Goal: Task Accomplishment & Management: Complete application form

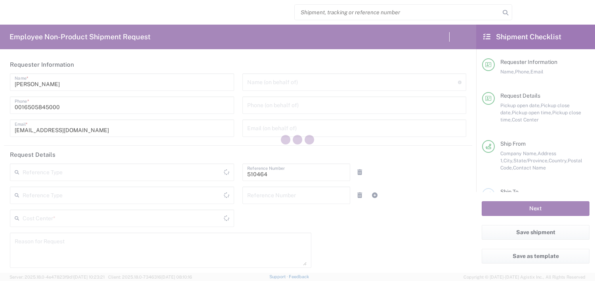
type input "Department"
type input "US01, SG, MSIP2, R&D 510464"
type input "[US_STATE]"
type input "[GEOGRAPHIC_DATA]"
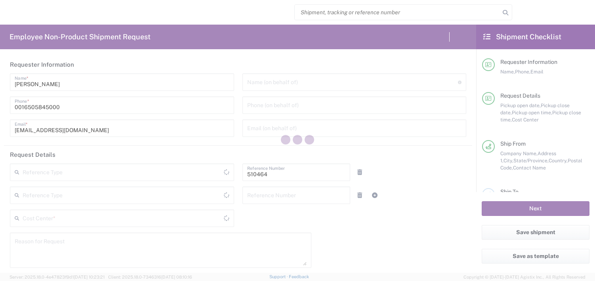
type input "Delivered at Place"
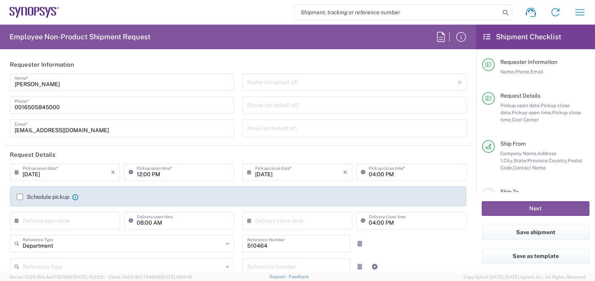
type input "Hillsboro US03"
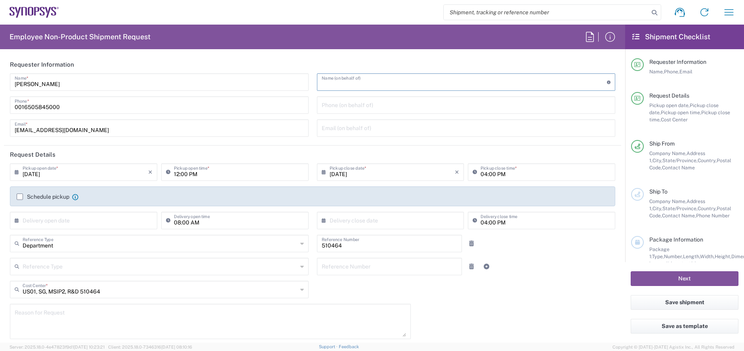
click at [338, 87] on input "text" at bounding box center [465, 81] width 286 height 14
paste input "[PERSON_NAME]"
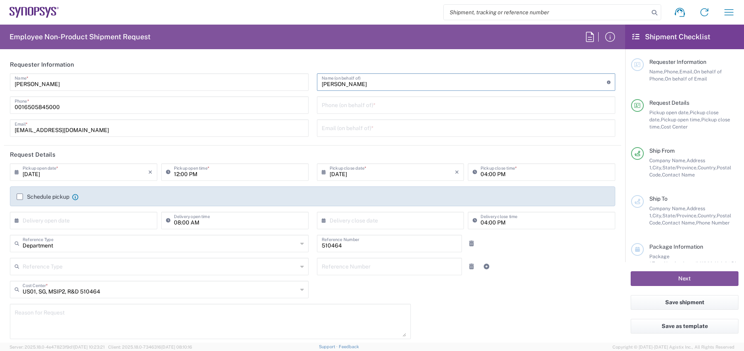
type input "[PERSON_NAME]"
click at [338, 104] on input "tel" at bounding box center [466, 104] width 289 height 14
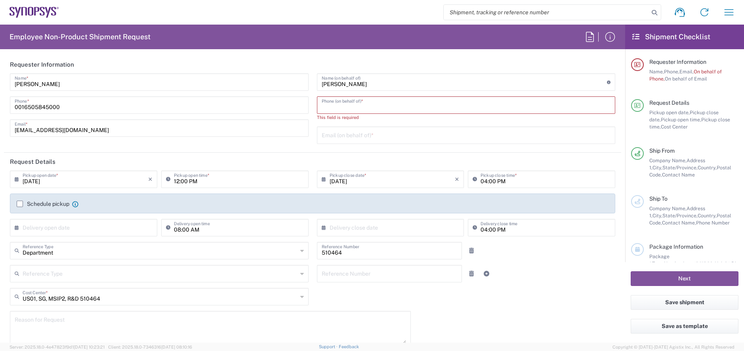
click at [349, 110] on input "tel" at bounding box center [466, 104] width 289 height 14
paste input "351221216046"
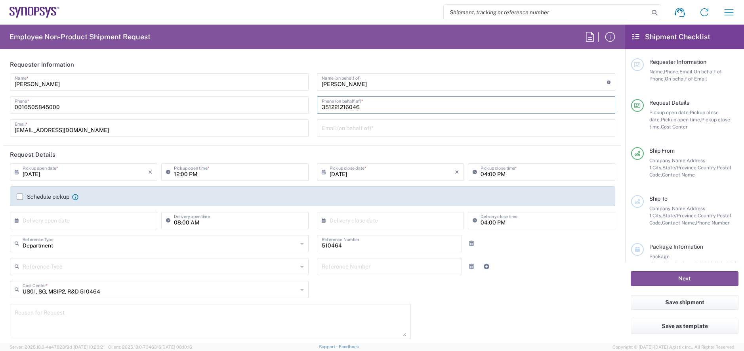
type input "351221216046"
click at [339, 124] on input "text" at bounding box center [466, 127] width 289 height 14
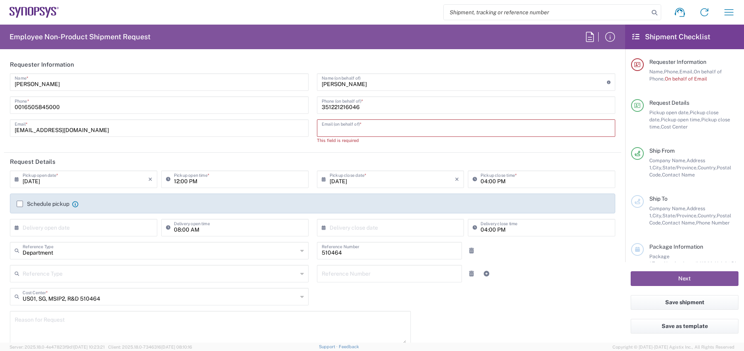
click at [337, 130] on input "text" at bounding box center [466, 127] width 289 height 14
paste input "[EMAIL_ADDRESS][DOMAIN_NAME]"
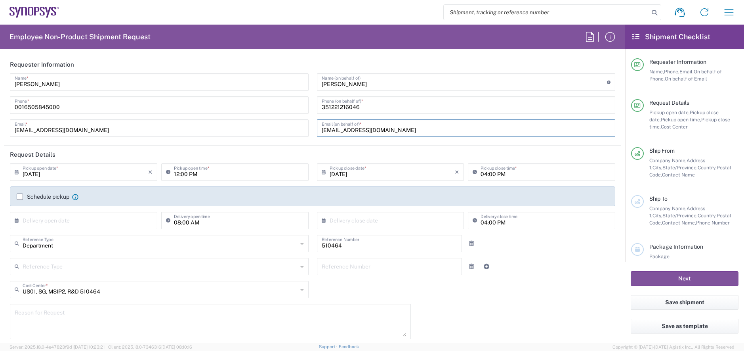
type input "[EMAIL_ADDRESS][DOMAIN_NAME]"
click at [292, 151] on header "Request Details" at bounding box center [312, 154] width 617 height 18
click at [17, 194] on label "Schedule pickup" at bounding box center [43, 196] width 53 height 6
click at [20, 197] on input "Schedule pickup" at bounding box center [20, 197] width 0 height 0
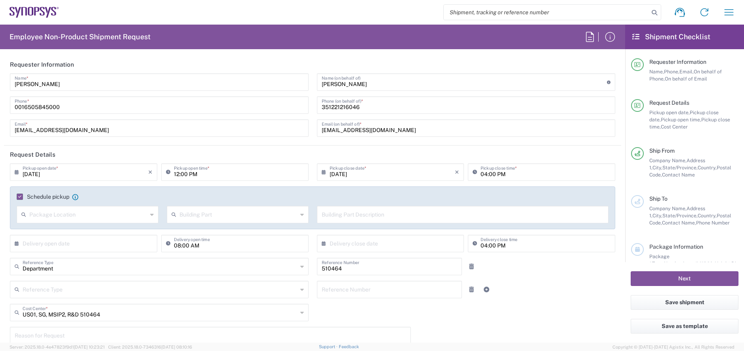
click at [73, 217] on input "text" at bounding box center [88, 214] width 118 height 14
click at [49, 229] on span "Front" at bounding box center [86, 231] width 138 height 12
type input "Front"
click at [196, 214] on input "text" at bounding box center [239, 214] width 118 height 14
click at [214, 243] on span "Building" at bounding box center [235, 245] width 138 height 12
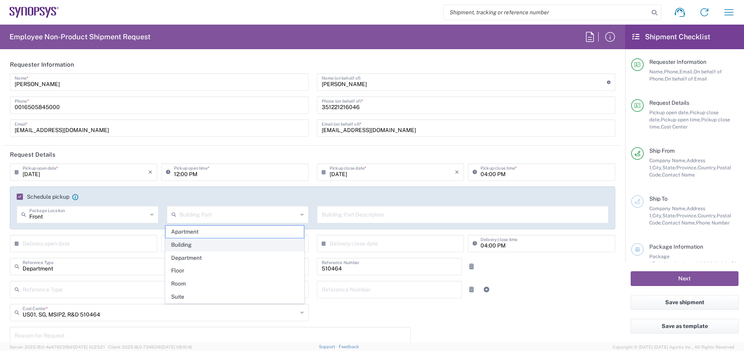
type input "Building"
click at [354, 214] on input "text" at bounding box center [463, 214] width 283 height 14
click at [353, 216] on input "text" at bounding box center [463, 214] width 283 height 14
paste input "[STREET_ADDRESS][PERSON_NAME]"
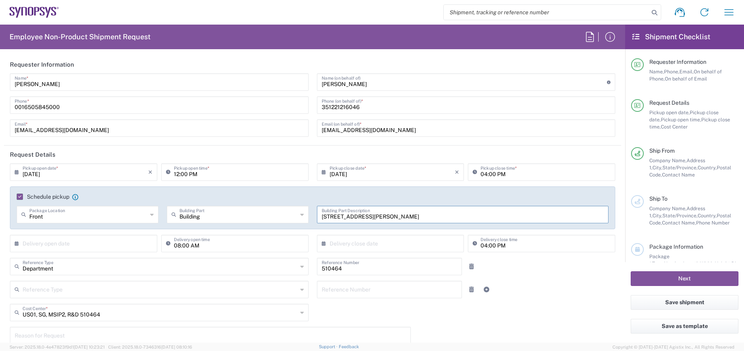
type input "[STREET_ADDRESS][PERSON_NAME]"
click at [97, 240] on input "text" at bounding box center [86, 243] width 126 height 14
click at [86, 280] on span "3" at bounding box center [85, 281] width 12 height 11
type input "[DATE]"
click at [340, 238] on input "text" at bounding box center [393, 243] width 126 height 14
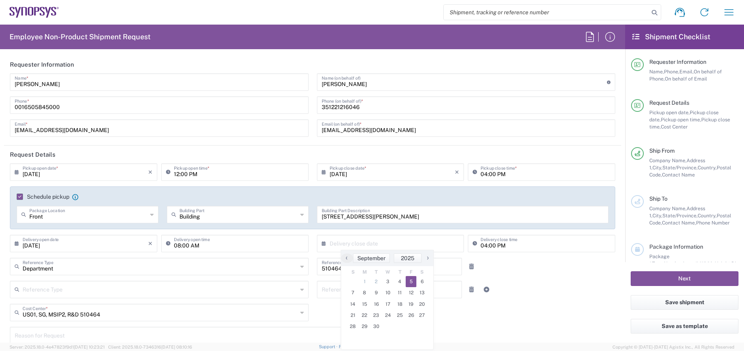
click at [408, 280] on span "5" at bounding box center [411, 281] width 11 height 11
type input "[DATE]"
click at [437, 243] on input "[DATE]" at bounding box center [393, 243] width 126 height 14
click at [509, 280] on div at bounding box center [491, 289] width 51 height 17
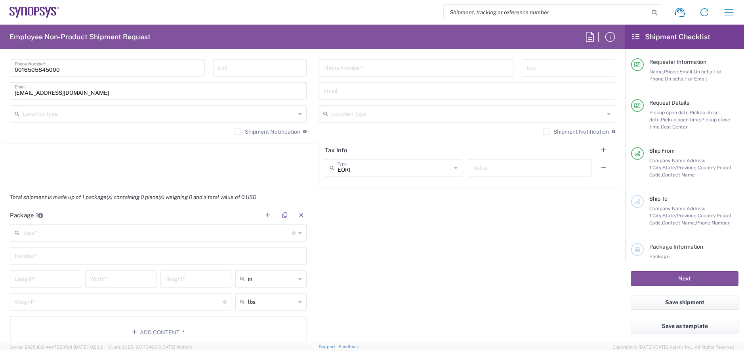
scroll to position [594, 0]
click at [164, 236] on input "text" at bounding box center [157, 234] width 269 height 14
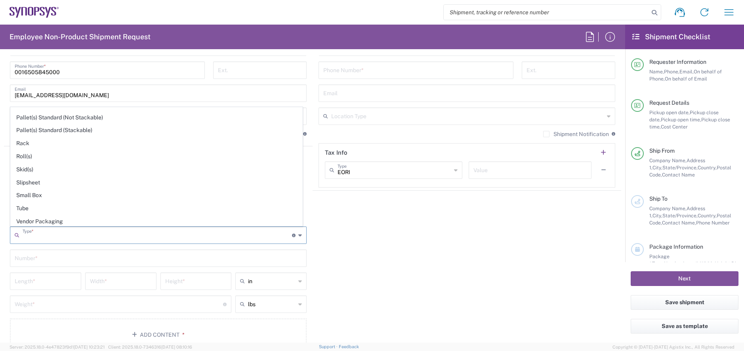
scroll to position [375, 0]
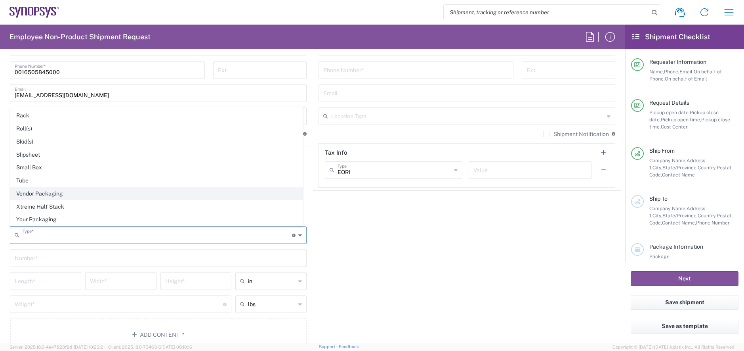
click at [118, 191] on span "Vendor Packaging" at bounding box center [157, 193] width 292 height 12
type input "Vendor Packaging"
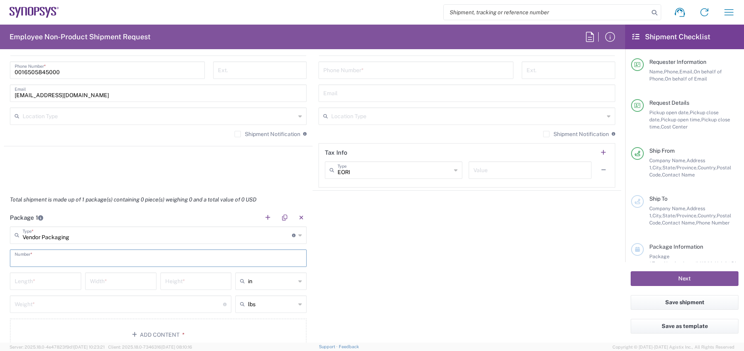
click at [82, 254] on input "text" at bounding box center [158, 257] width 287 height 14
type input "2"
click at [59, 276] on input "number" at bounding box center [46, 280] width 62 height 14
click at [298, 280] on icon at bounding box center [300, 281] width 4 height 13
click at [256, 280] on span "cm" at bounding box center [267, 311] width 69 height 12
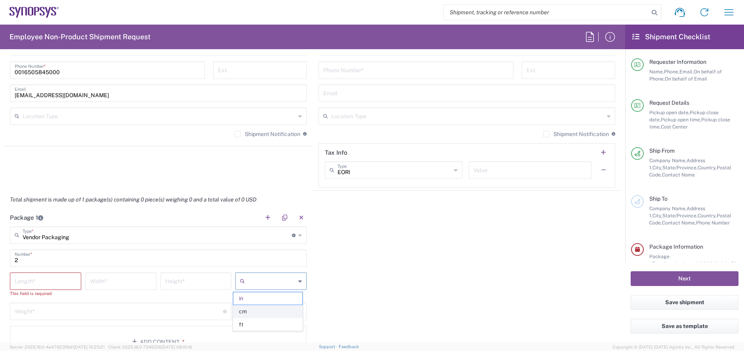
type input "cm"
click at [41, 280] on input "number" at bounding box center [46, 280] width 62 height 14
type input "39"
click at [115, 280] on input "number" at bounding box center [121, 280] width 62 height 14
type input "15.5"
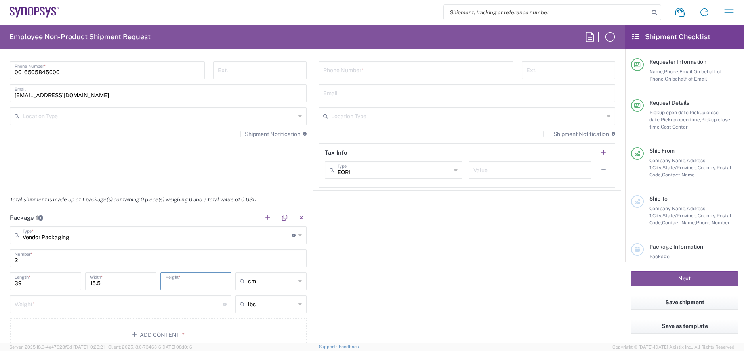
click at [183, 280] on input "number" at bounding box center [196, 280] width 62 height 14
type input "9"
click at [149, 280] on input "number" at bounding box center [119, 303] width 208 height 14
type input "2.5"
click at [181, 280] on span "*" at bounding box center [182, 334] width 5 height 6
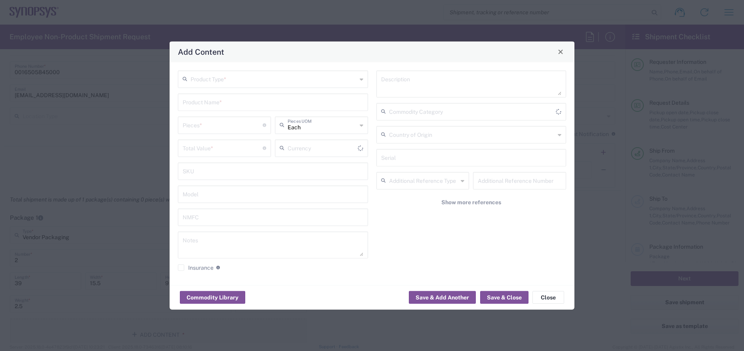
type input "US Dollar"
click at [362, 80] on icon at bounding box center [362, 79] width 4 height 13
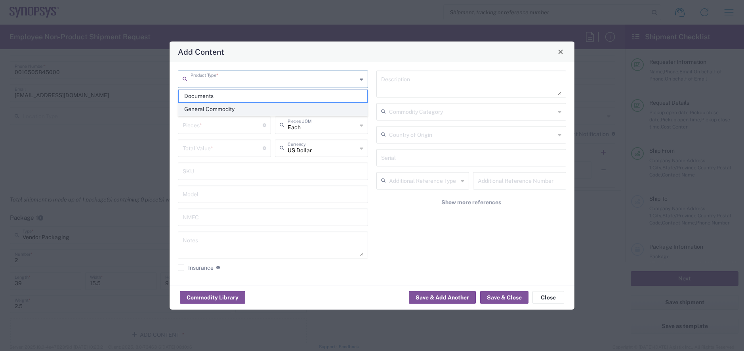
click at [327, 106] on span "General Commodity" at bounding box center [273, 109] width 189 height 12
type input "General Commodity"
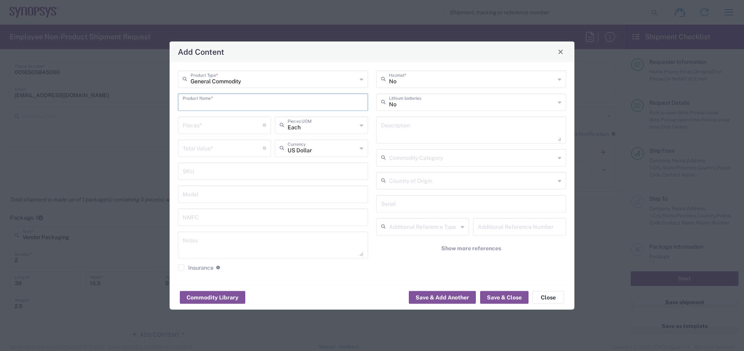
click at [317, 106] on input "text" at bounding box center [273, 101] width 181 height 14
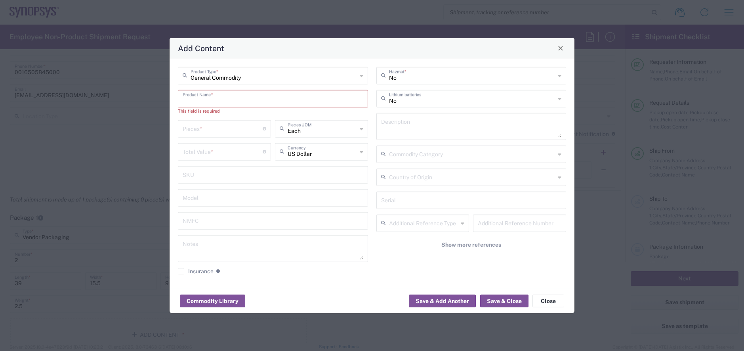
click at [246, 99] on input "text" at bounding box center [273, 98] width 181 height 14
paste input "XCVU095-3FFVA2104E"
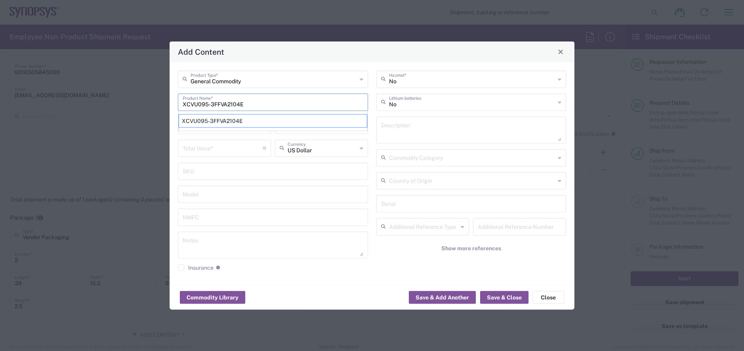
click at [184, 103] on input "XCVU095-3FFVA2104E" at bounding box center [273, 101] width 181 height 14
click at [279, 101] on input "FPGA XCVU095-3FFVA2104E" at bounding box center [273, 101] width 181 height 14
click at [288, 105] on input "FPGA XCVU095-3FFVA2104E*" at bounding box center [273, 101] width 181 height 14
type input "FPGA XCVU095-3FFVA2104E QTY*36"
click at [220, 127] on input "number" at bounding box center [223, 124] width 80 height 14
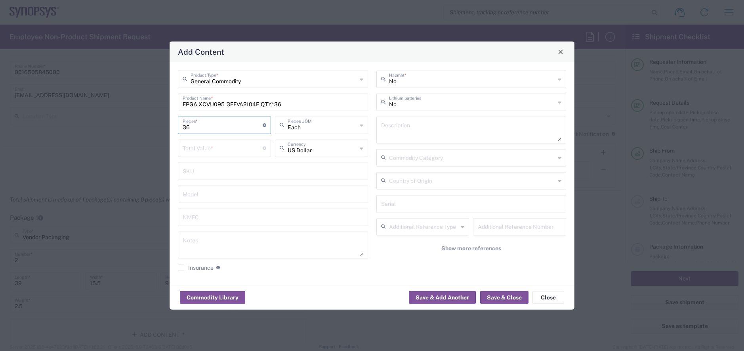
type input "36"
click at [216, 145] on input "number" at bounding box center [223, 147] width 80 height 14
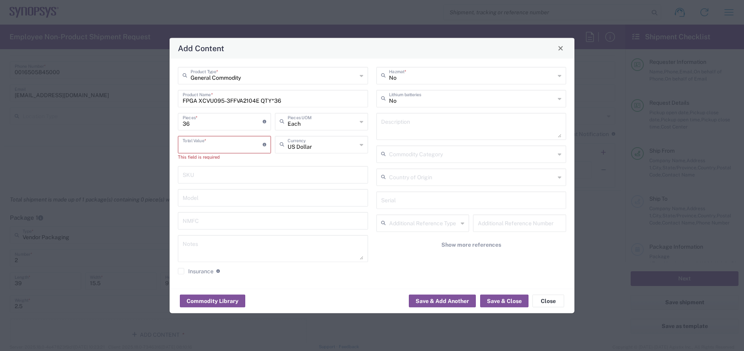
click at [221, 146] on input "number" at bounding box center [223, 144] width 80 height 14
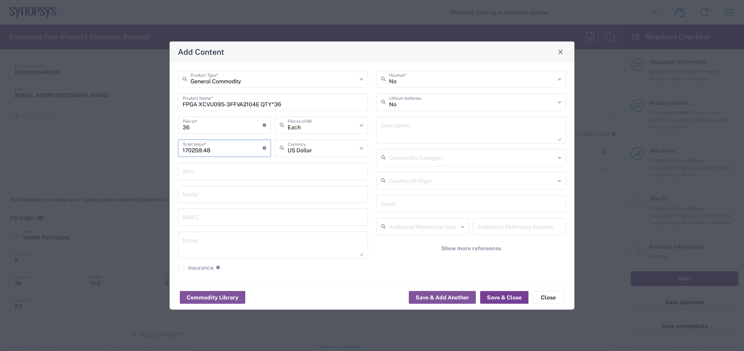
type input "170259.48"
click at [502, 280] on button "Save & Close" at bounding box center [504, 297] width 48 height 13
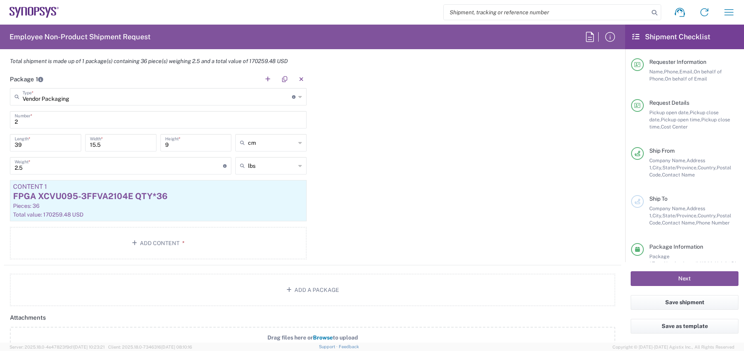
scroll to position [743, 0]
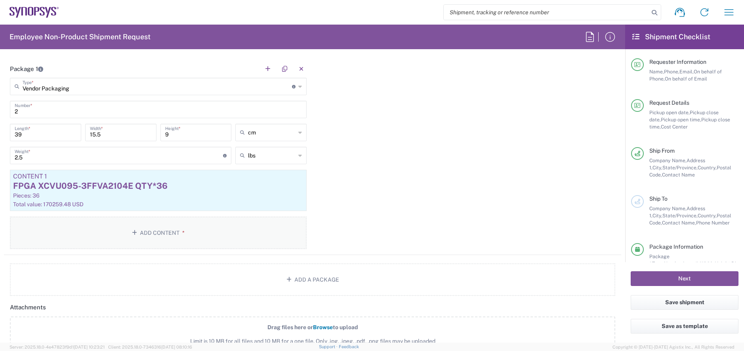
click at [185, 232] on button "Add Content *" at bounding box center [158, 232] width 297 height 32
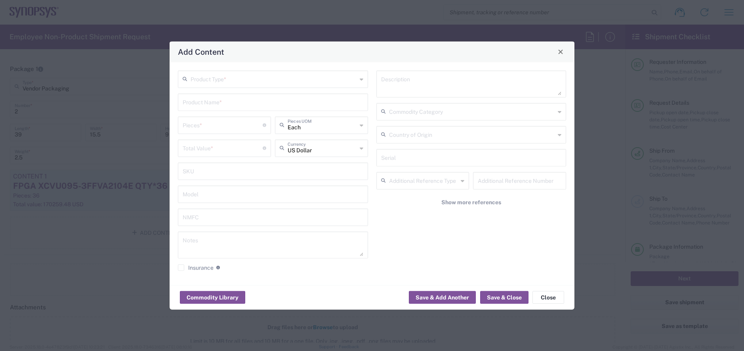
click at [361, 78] on icon at bounding box center [362, 79] width 4 height 13
click at [549, 280] on button "Close" at bounding box center [549, 297] width 32 height 13
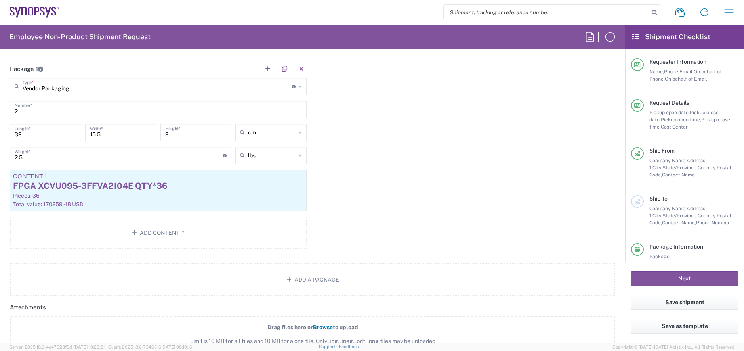
scroll to position [594, 0]
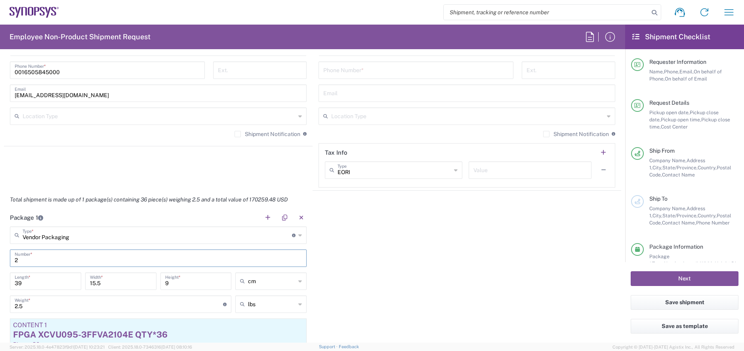
drag, startPoint x: 30, startPoint y: 258, endPoint x: 2, endPoint y: 260, distance: 28.2
click at [2, 260] on form "Requester Information [PERSON_NAME] Name * [PHONE_NUMBER] Phone * [EMAIL_ADDRES…" at bounding box center [312, 198] width 625 height 287
click at [349, 280] on div "Package 1 Vendor Packaging Type * Material used to package goods Bale(s) Basket…" at bounding box center [312, 305] width 617 height 195
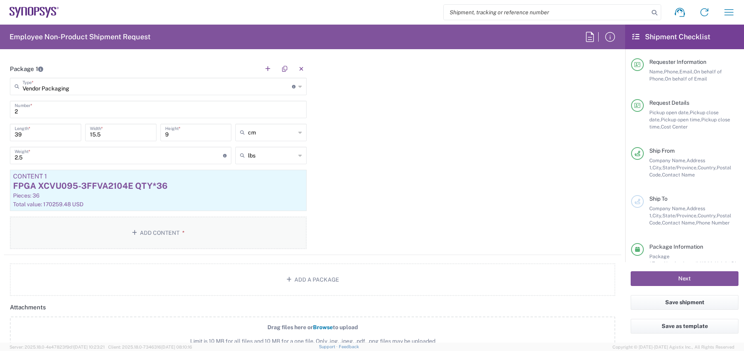
click at [130, 229] on button "Add Content *" at bounding box center [158, 232] width 297 height 32
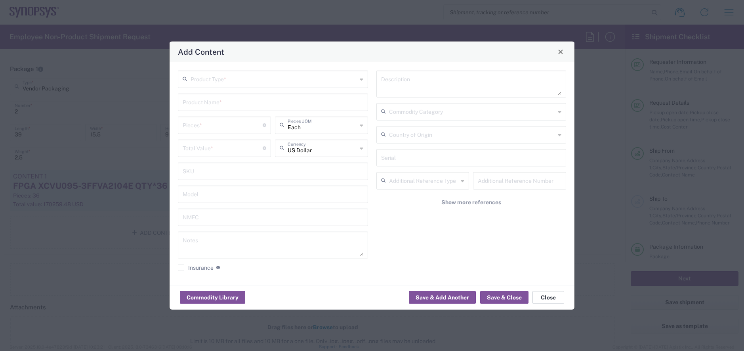
click at [556, 280] on button "Close" at bounding box center [549, 297] width 32 height 13
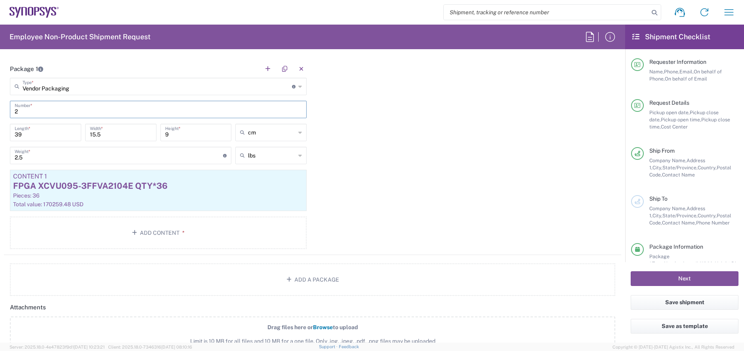
drag, startPoint x: 28, startPoint y: 108, endPoint x: -2, endPoint y: 110, distance: 29.8
click at [0, 110] on html "Shipment request Shipment tracking Employee non-product shipment request My shi…" at bounding box center [372, 175] width 744 height 351
type input "1"
click at [384, 195] on div "Package 1 Vendor Packaging Type * Material used to package goods Bale(s) Basket…" at bounding box center [312, 157] width 617 height 195
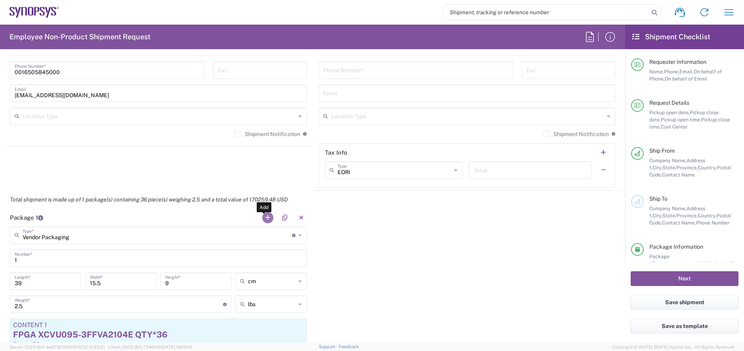
click at [265, 218] on button "button" at bounding box center [267, 217] width 11 height 11
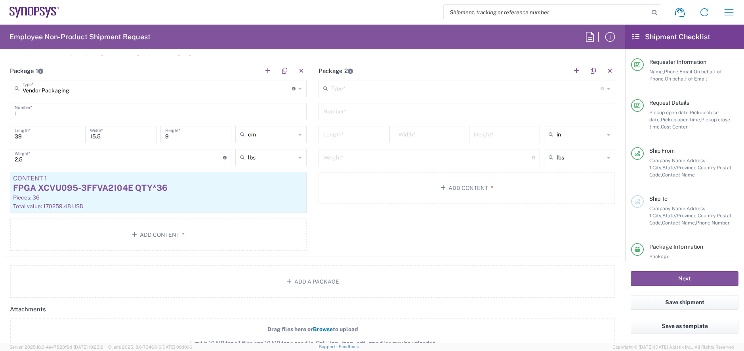
scroll to position [743, 0]
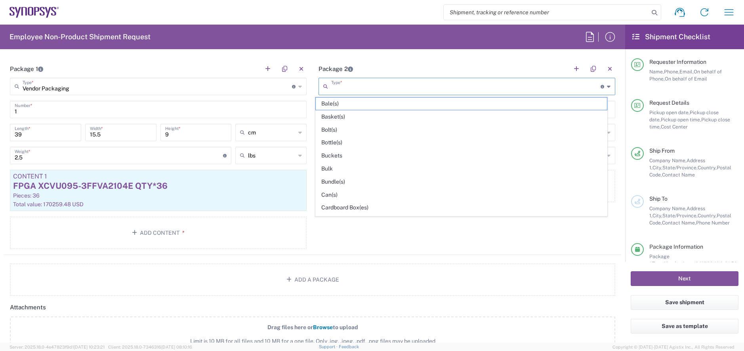
click at [349, 85] on input "text" at bounding box center [465, 86] width 269 height 14
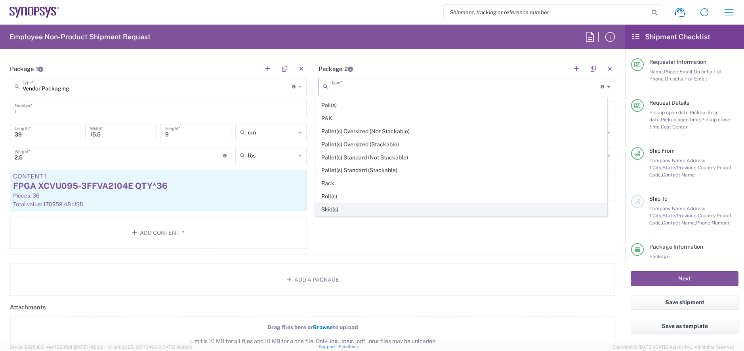
scroll to position [375, 0]
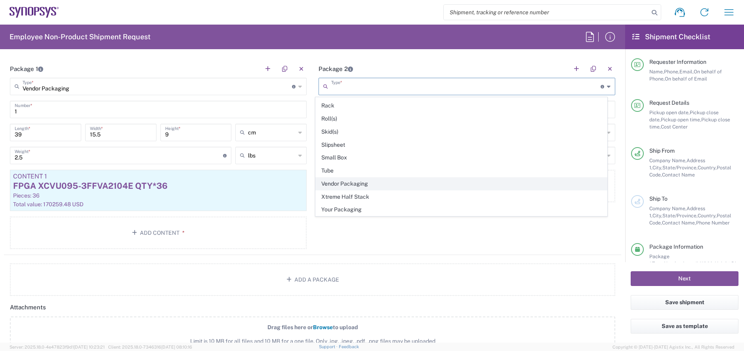
click at [349, 185] on span "Vendor Packaging" at bounding box center [462, 184] width 292 height 12
type input "Vendor Packaging"
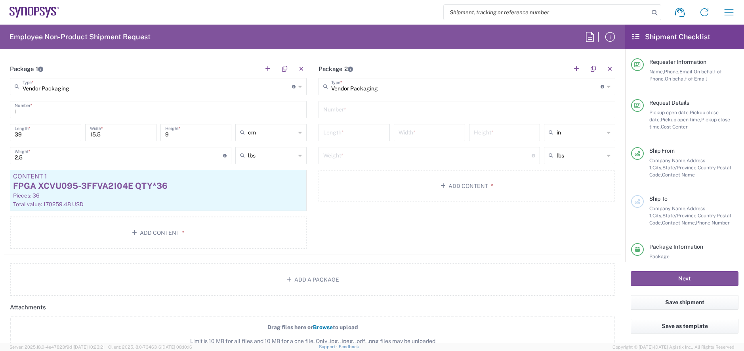
click at [395, 111] on input "text" at bounding box center [466, 109] width 287 height 14
type input "1"
click at [366, 153] on input "number" at bounding box center [427, 155] width 208 height 14
type input "2"
click at [356, 131] on input "number" at bounding box center [354, 132] width 62 height 14
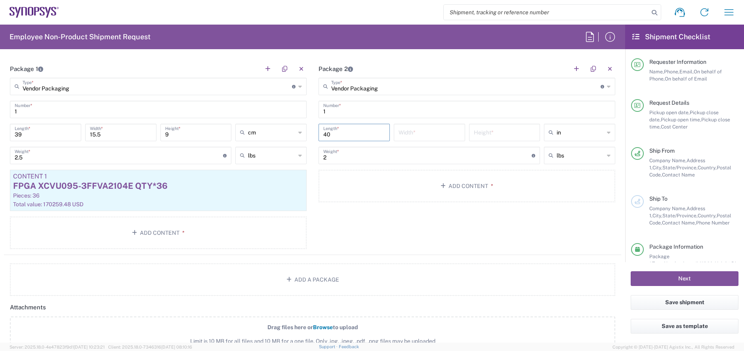
type input "40"
click at [420, 132] on input "number" at bounding box center [430, 132] width 62 height 14
type input "18"
drag, startPoint x: 411, startPoint y: 135, endPoint x: 277, endPoint y: 121, distance: 134.7
click at [285, 122] on div "Package 1 Vendor Packaging Type * Material used to package goods Bale(s) Basket…" at bounding box center [312, 157] width 617 height 195
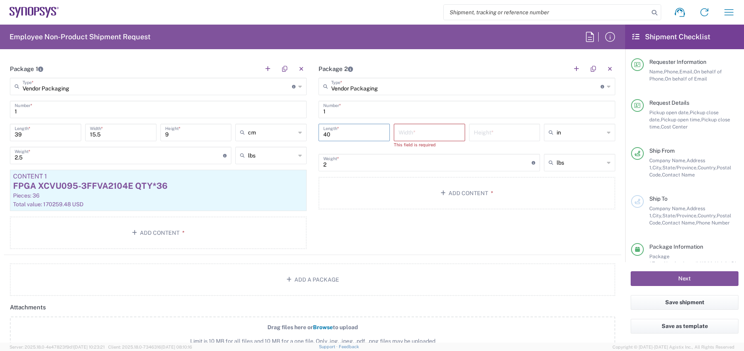
drag, startPoint x: 339, startPoint y: 130, endPoint x: 206, endPoint y: 118, distance: 133.6
click at [211, 118] on div "Package 1 Vendor Packaging Type * Material used to package goods Bale(s) Basket…" at bounding box center [312, 157] width 617 height 195
click at [595, 136] on icon at bounding box center [609, 132] width 4 height 13
click at [573, 163] on span "cm" at bounding box center [573, 163] width 69 height 12
type input "cm"
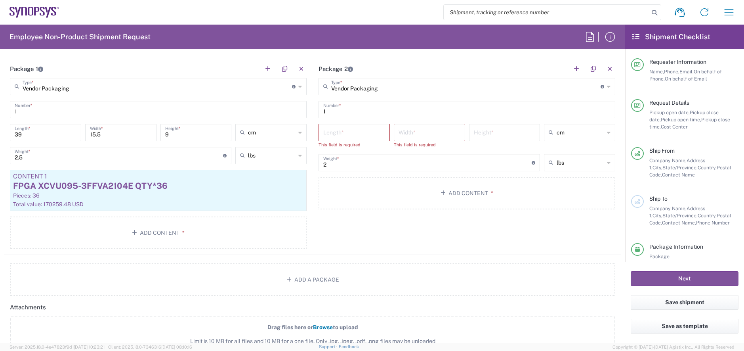
click at [363, 134] on input "number" at bounding box center [354, 132] width 62 height 14
type input "40"
click at [401, 130] on input "number" at bounding box center [430, 132] width 62 height 14
type input "18"
click at [474, 132] on input "number" at bounding box center [505, 132] width 62 height 14
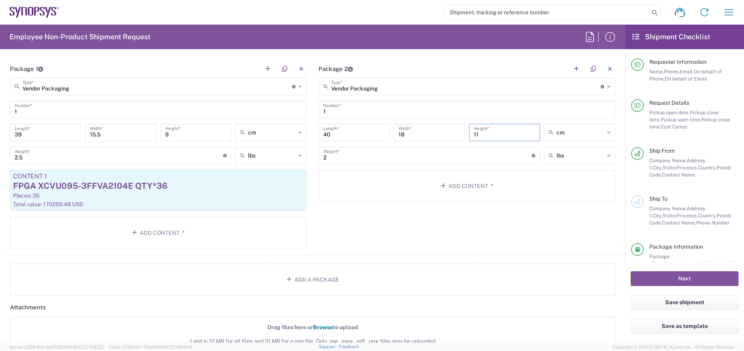
type input "11"
click at [414, 160] on input "2" at bounding box center [427, 155] width 208 height 14
click at [595, 132] on div "cm" at bounding box center [579, 132] width 71 height 17
type input "cm"
click at [565, 171] on span "in" at bounding box center [573, 176] width 69 height 12
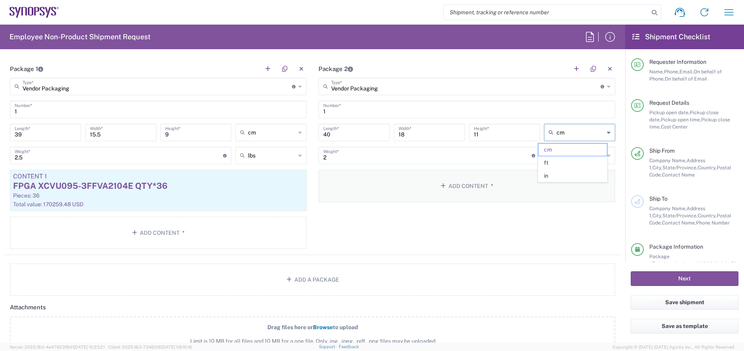
type input "15.75"
type input "7.09"
type input "4.33"
type input "in"
click at [298, 134] on icon at bounding box center [300, 132] width 4 height 13
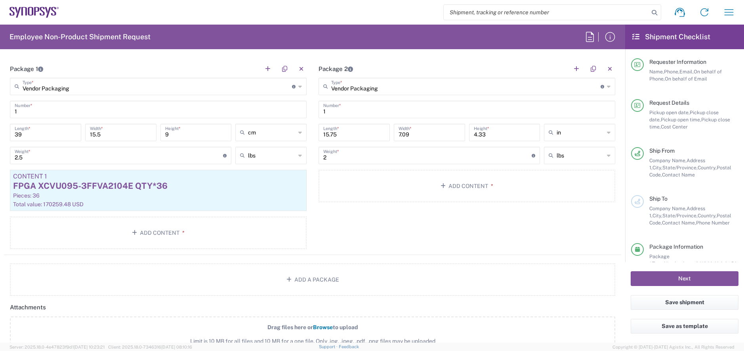
type input "cm"
click at [248, 175] on span "in" at bounding box center [267, 176] width 69 height 12
type input "15.35"
type input "6.1"
type input "3.54"
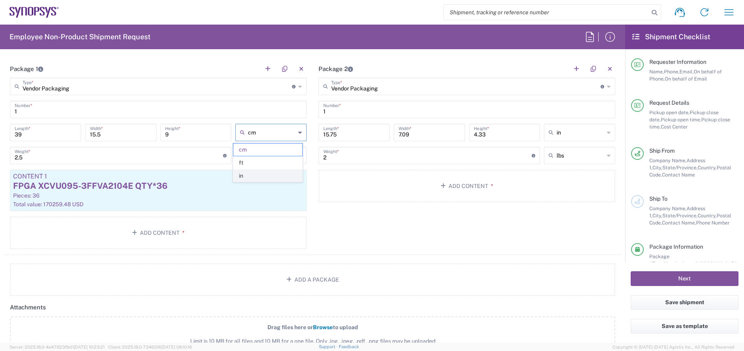
type input "in"
click at [449, 185] on button "Add Content *" at bounding box center [467, 186] width 297 height 32
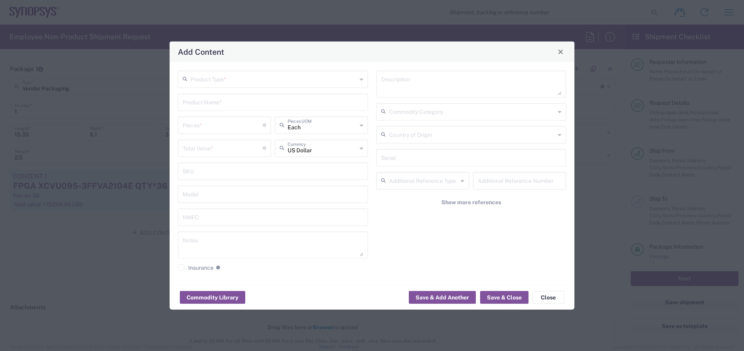
click at [362, 80] on icon at bounding box center [362, 79] width 4 height 13
click at [290, 106] on span "General Commodity" at bounding box center [273, 109] width 189 height 12
type input "General Commodity"
click at [235, 102] on input "text" at bounding box center [273, 101] width 181 height 14
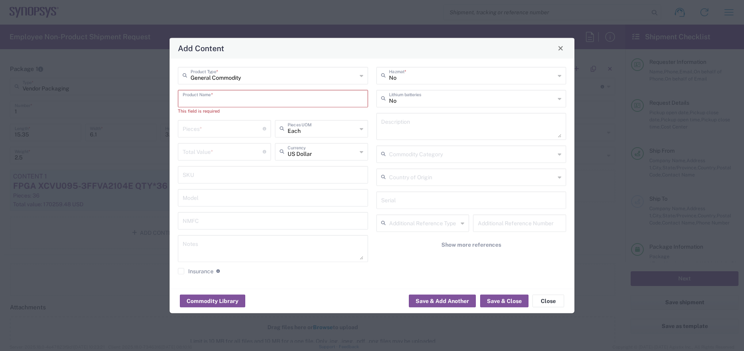
click at [218, 96] on input "text" at bounding box center [273, 98] width 181 height 14
paste input "XC7A35T-1CSG324C"
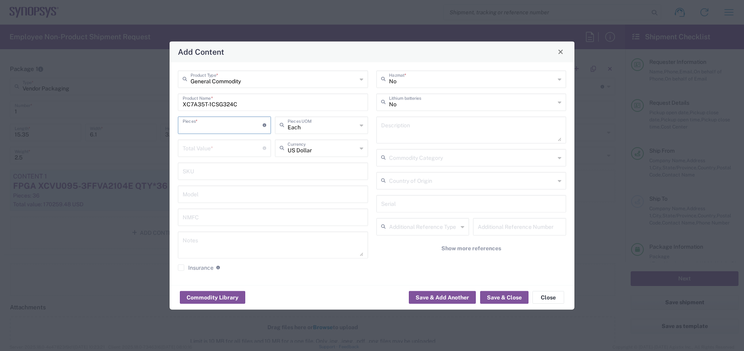
click at [220, 124] on input "number" at bounding box center [223, 124] width 80 height 14
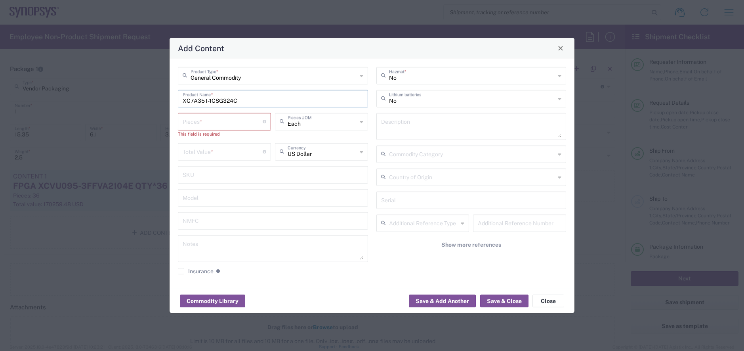
click at [257, 102] on input "XC7A35T-1CSG324C" at bounding box center [273, 98] width 181 height 14
click at [181, 102] on div "XC7A35T-1CSG324C Product Name *" at bounding box center [273, 98] width 190 height 17
click at [183, 104] on input "XC7A35T-1CSG324C" at bounding box center [273, 98] width 181 height 14
click at [279, 99] on input "FPGA XC7A35T-1CSG324C" at bounding box center [273, 98] width 181 height 14
type input "FPGA XC7A35T-1CSG324C QTY*50pcs"
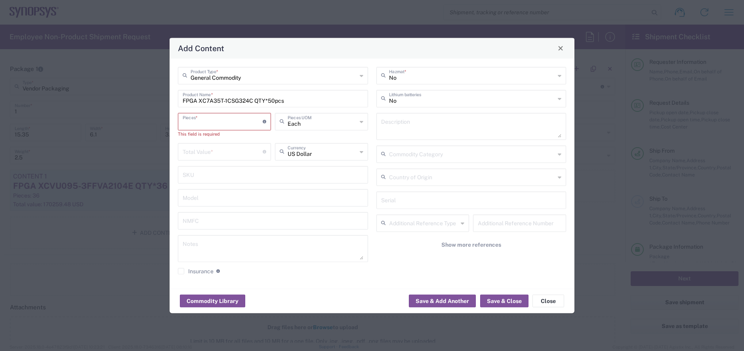
click at [202, 123] on input "number" at bounding box center [223, 121] width 80 height 14
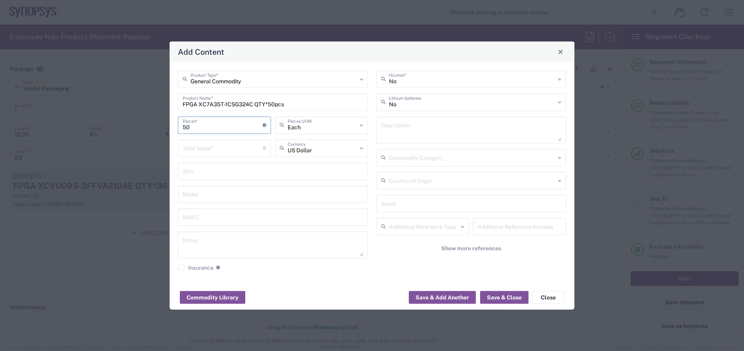
type input "50"
click at [204, 142] on input "number" at bounding box center [223, 147] width 80 height 14
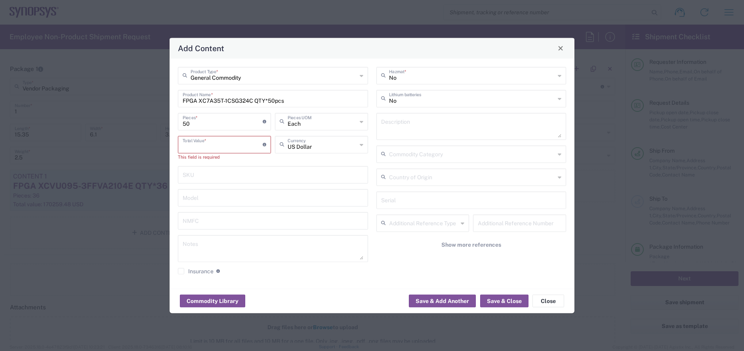
click at [231, 145] on input "number" at bounding box center [223, 144] width 80 height 14
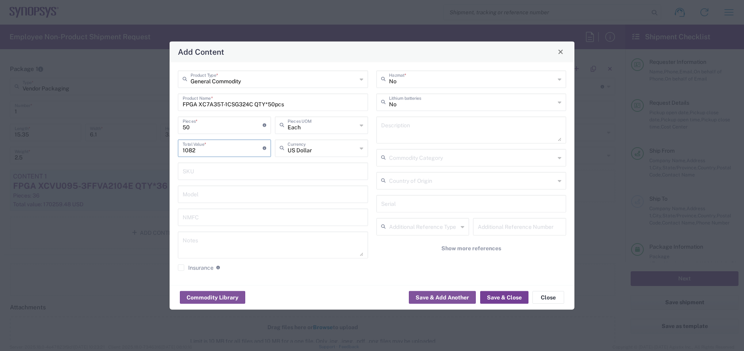
type input "1082"
click at [485, 280] on button "Save & Close" at bounding box center [504, 297] width 48 height 13
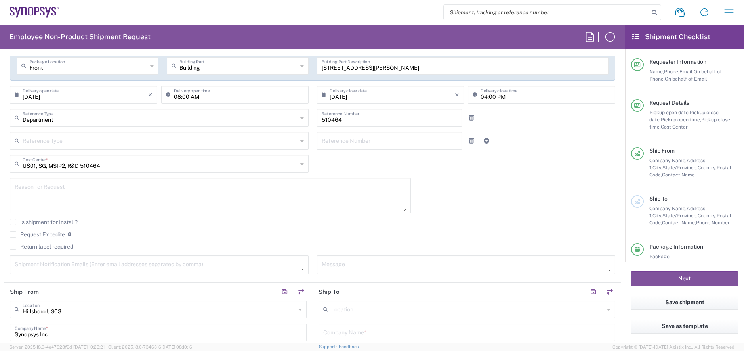
scroll to position [297, 0]
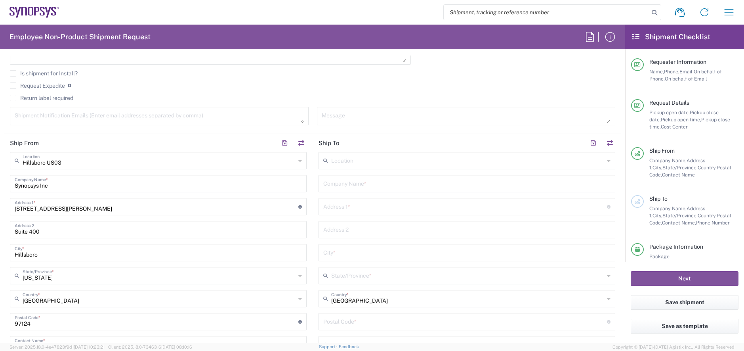
click at [357, 185] on input "text" at bounding box center [466, 183] width 287 height 14
paste input "Betatron"
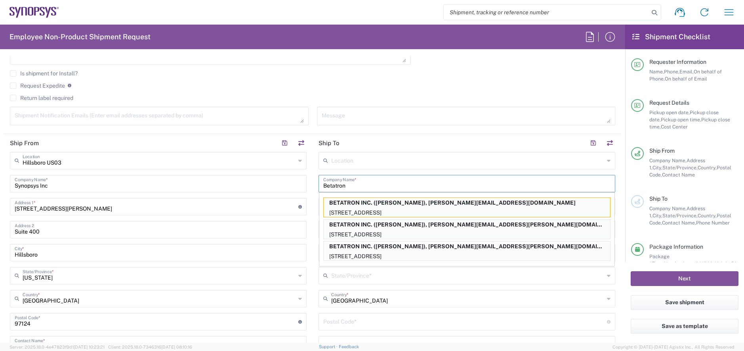
click at [595, 171] on main "Location [GEOGRAPHIC_DATA] DE04 Agrate Brianza IT01 [GEOGRAPHIC_DATA] DE02 [GEO…" at bounding box center [467, 318] width 309 height 333
click at [458, 230] on p "[STREET_ADDRESS]" at bounding box center [467, 234] width 286 height 10
type input "BETATRON INC."
type input "[GEOGRAPHIC_DATA]"
type input "[GEOGRAPHIC_DATA][PERSON_NAME]"
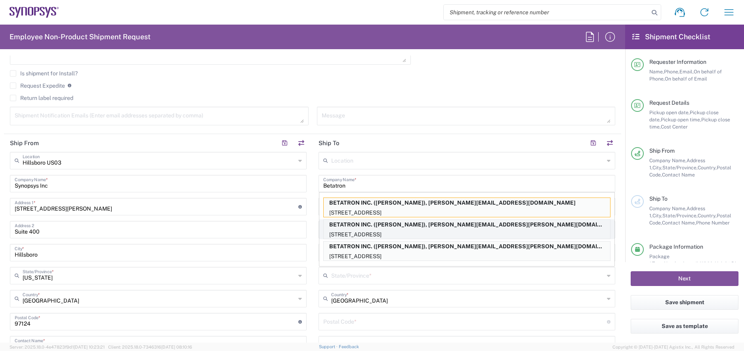
type input "[US_STATE]"
type input "95131"
type input "[PERSON_NAME]"
type input "4088061431"
type input "[PERSON_NAME][EMAIL_ADDRESS][PERSON_NAME][DOMAIN_NAME]"
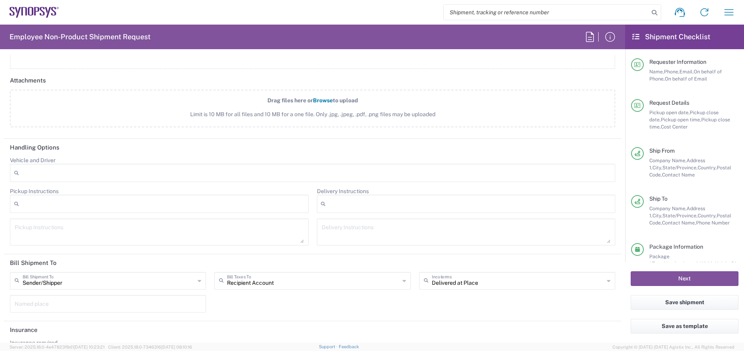
scroll to position [999, 0]
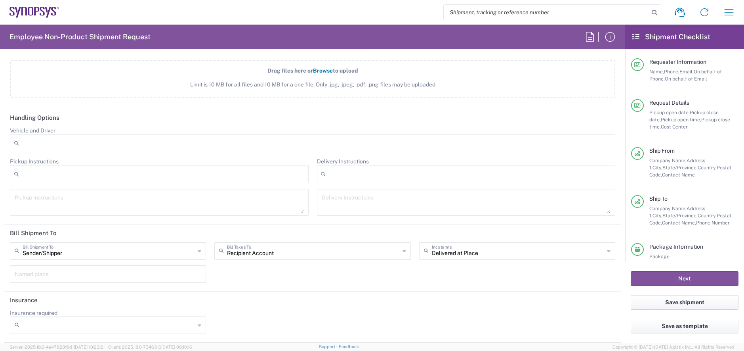
click at [595, 280] on button "Save shipment" at bounding box center [685, 302] width 108 height 15
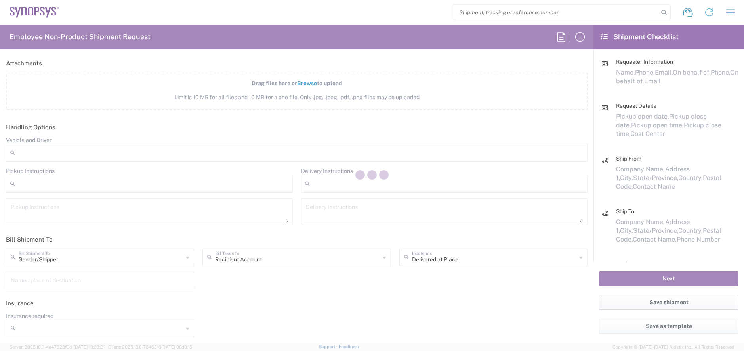
scroll to position [970, 0]
